Goal: Find specific page/section: Find specific page/section

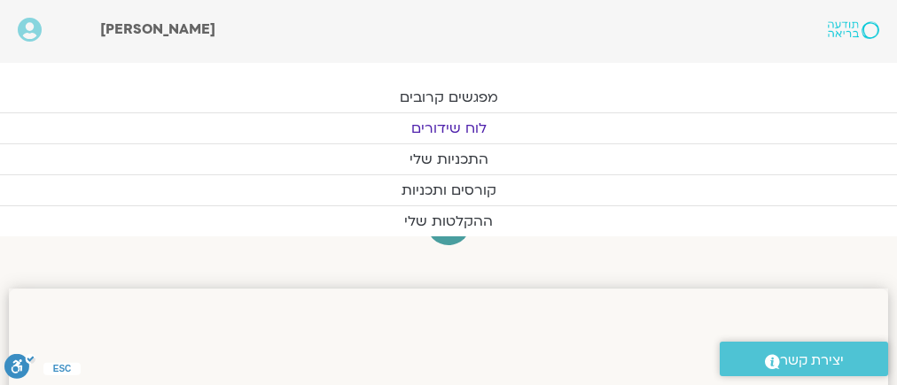
click at [443, 120] on link "לוח שידורים" at bounding box center [448, 128] width 897 height 30
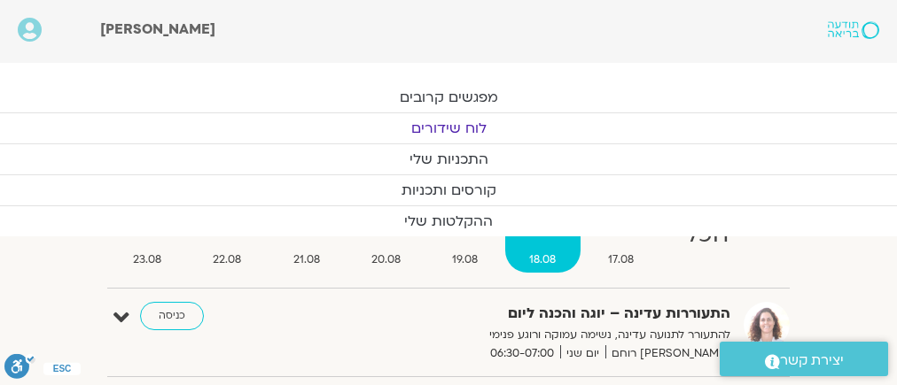
click at [429, 119] on link "לוח שידורים" at bounding box center [448, 128] width 897 height 30
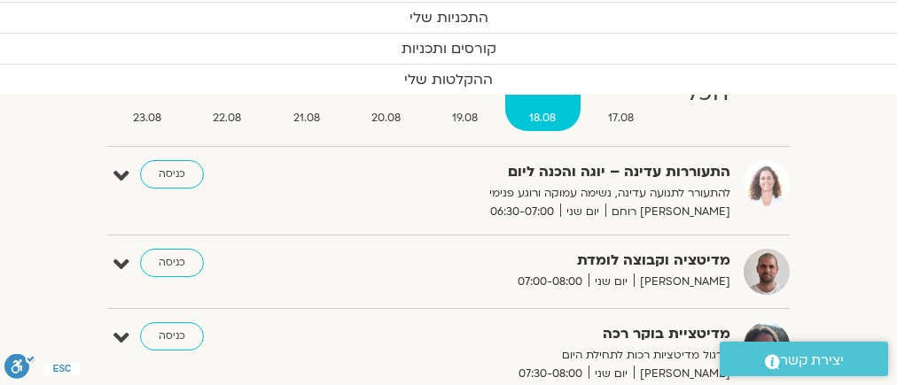
scroll to position [228, 0]
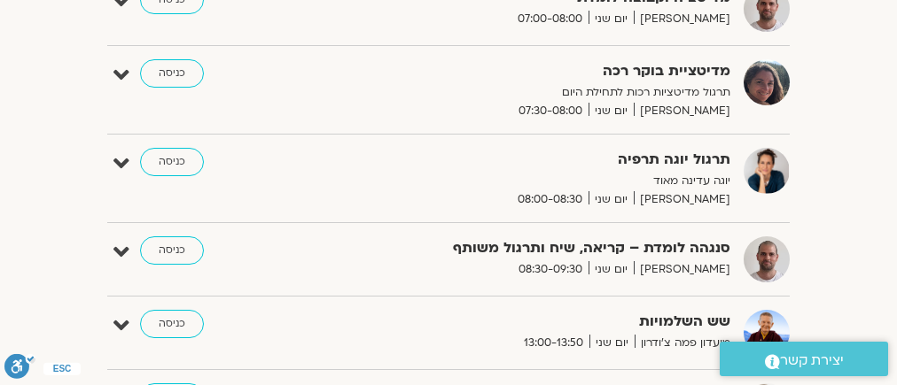
scroll to position [425, 0]
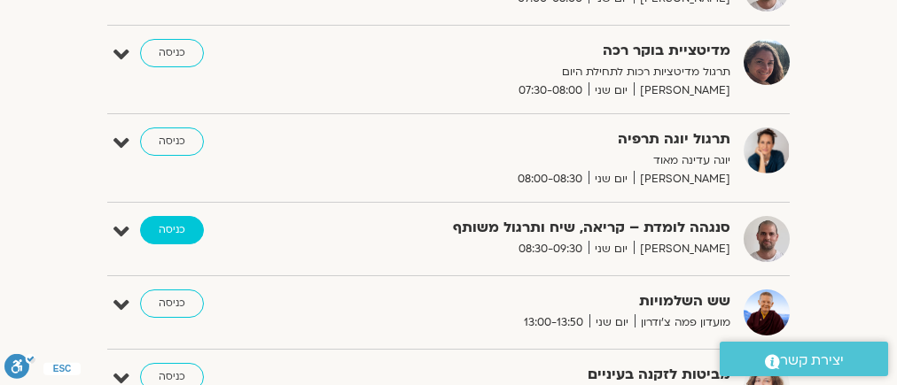
click at [173, 226] on link "כניסה" at bounding box center [172, 230] width 64 height 28
